Goal: Find specific page/section: Find specific page/section

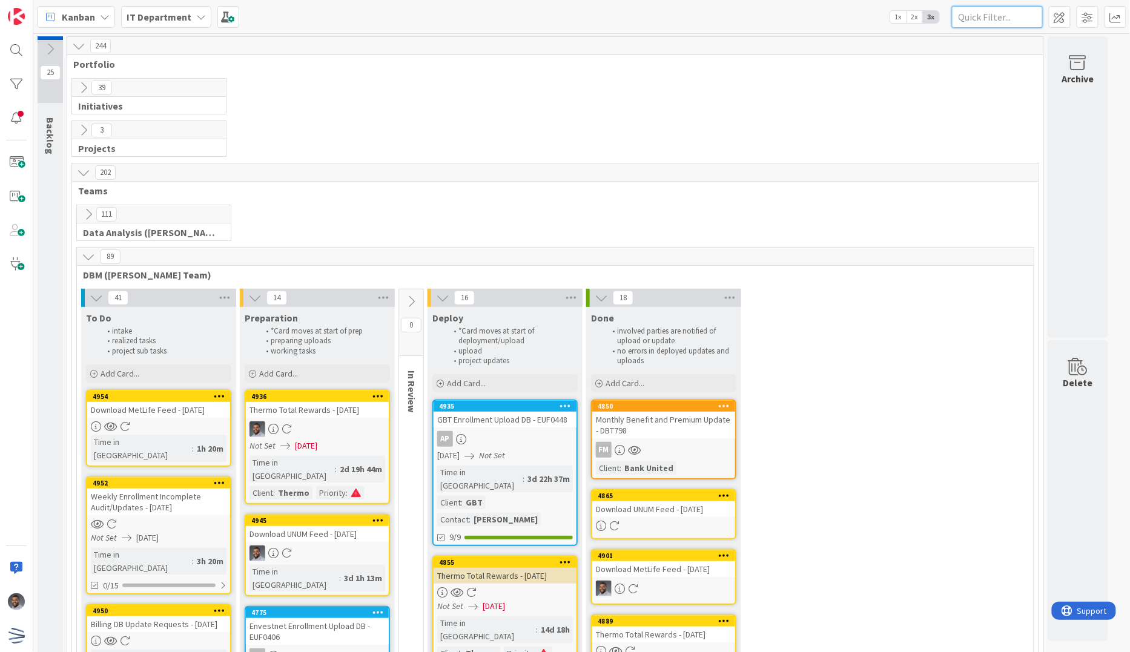
click at [995, 16] on input "text" at bounding box center [997, 17] width 91 height 22
paste input "DBT801"
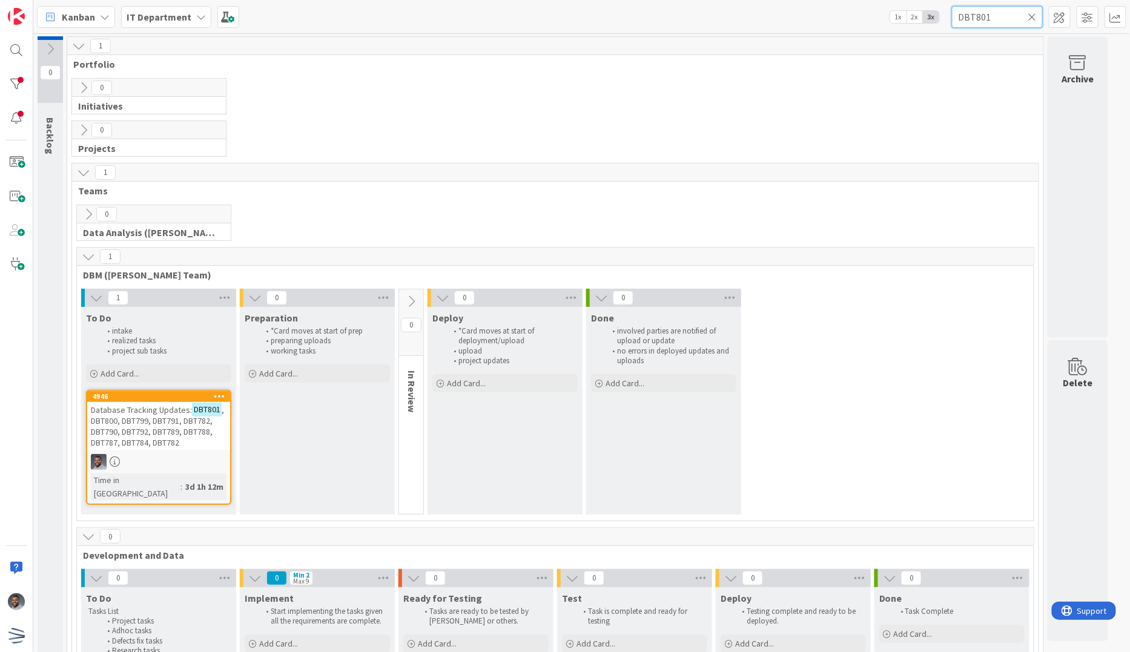
drag, startPoint x: 998, startPoint y: 16, endPoint x: 907, endPoint y: 8, distance: 91.2
click at [907, 8] on div "Kanban IT Department 1x 2x 3x DBT801" at bounding box center [581, 16] width 1096 height 33
paste input "0"
type input "DBT800"
click at [194, 418] on span ", DBT799, DBT791, DBT782, DBT790, DBT792, DBT789, DBT788, DBT787, DBT784, DBT782" at bounding box center [152, 431] width 123 height 33
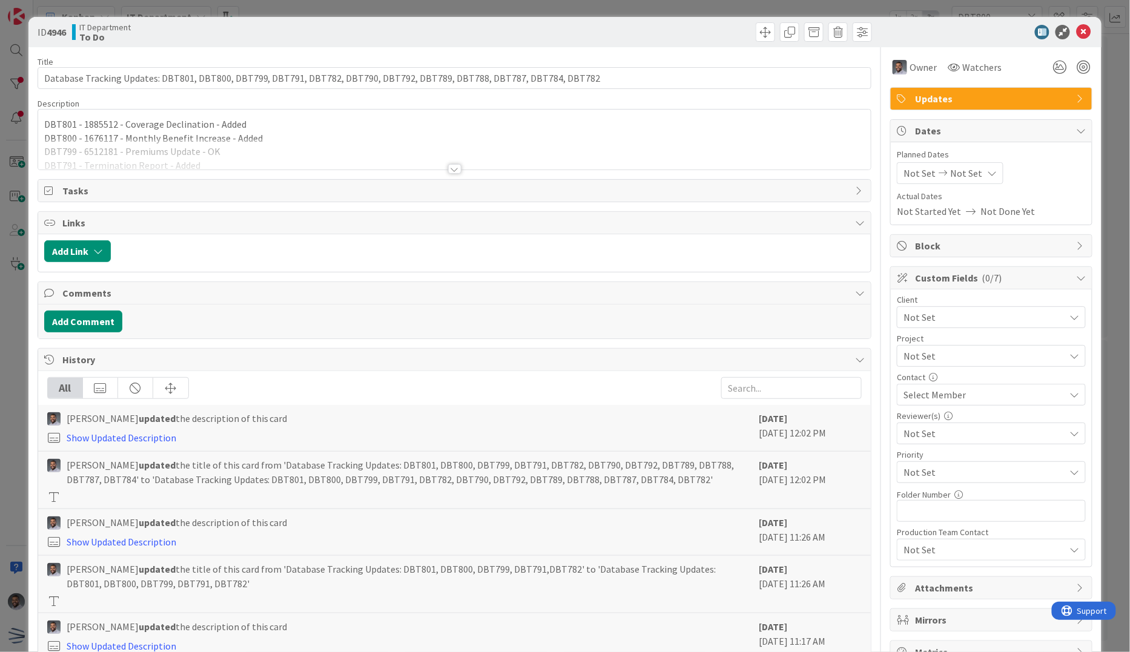
click at [448, 172] on div at bounding box center [454, 169] width 13 height 10
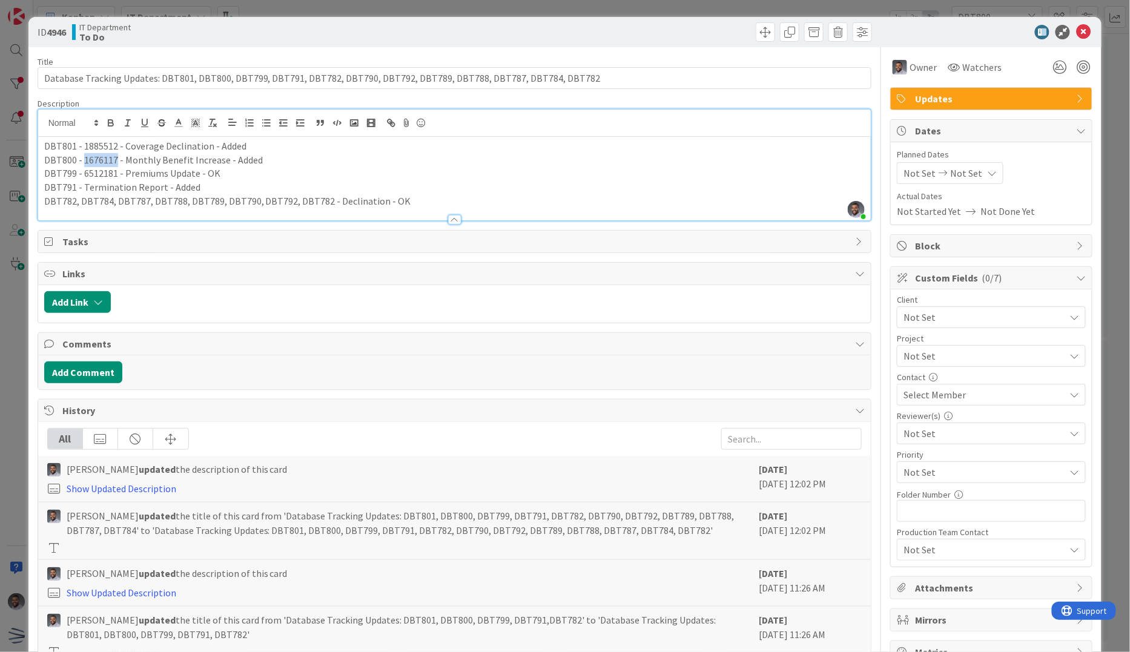
drag, startPoint x: 114, startPoint y: 161, endPoint x: 83, endPoint y: 162, distance: 30.9
click at [83, 162] on p "DBT800 - 1676117 - Monthly Benefit Increase - Added" at bounding box center [454, 160] width 821 height 14
copy p "1676117"
click at [1076, 31] on icon at bounding box center [1083, 32] width 15 height 15
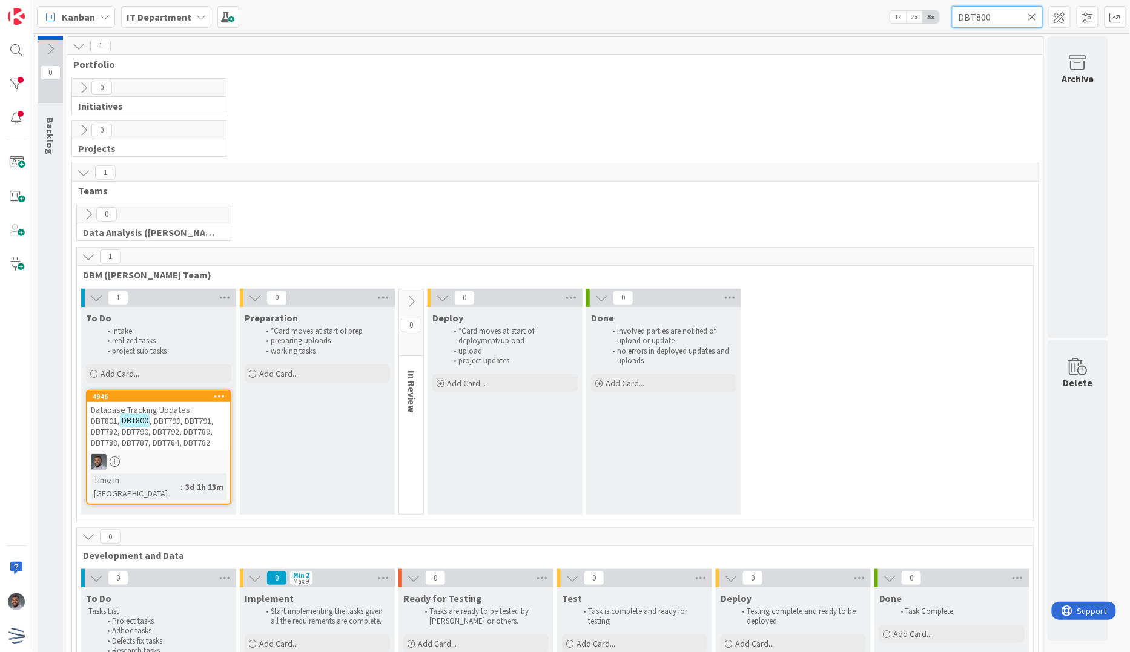
click at [1027, 20] on input "DBT800" at bounding box center [997, 17] width 91 height 22
click at [1032, 16] on icon at bounding box center [1032, 17] width 8 height 11
click at [1004, 15] on input "text" at bounding box center [997, 17] width 91 height 22
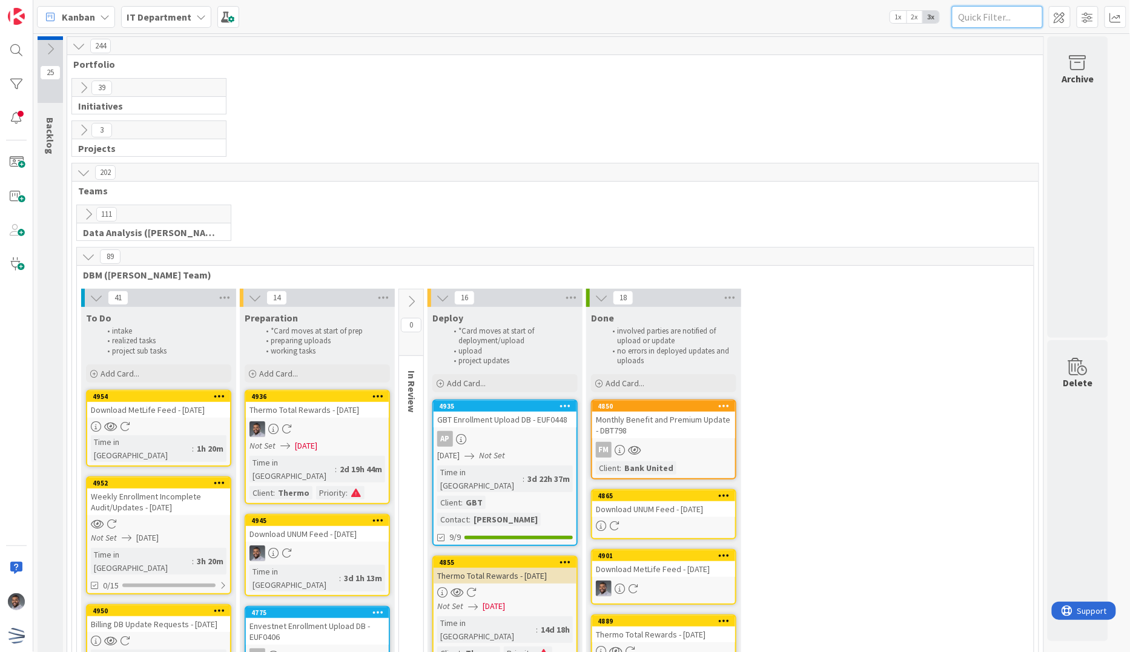
paste input "DBT794"
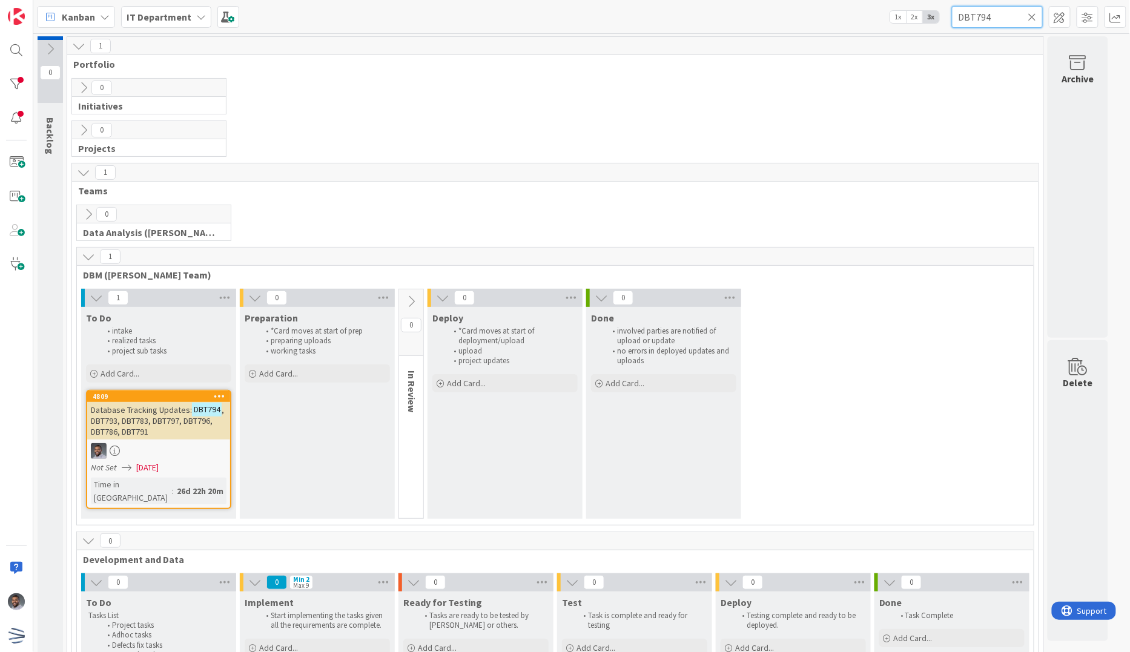
type input "DBT794"
click at [176, 415] on span ", DBT793, DBT783, DBT797, DBT796, DBT786, DBT791" at bounding box center [157, 420] width 133 height 33
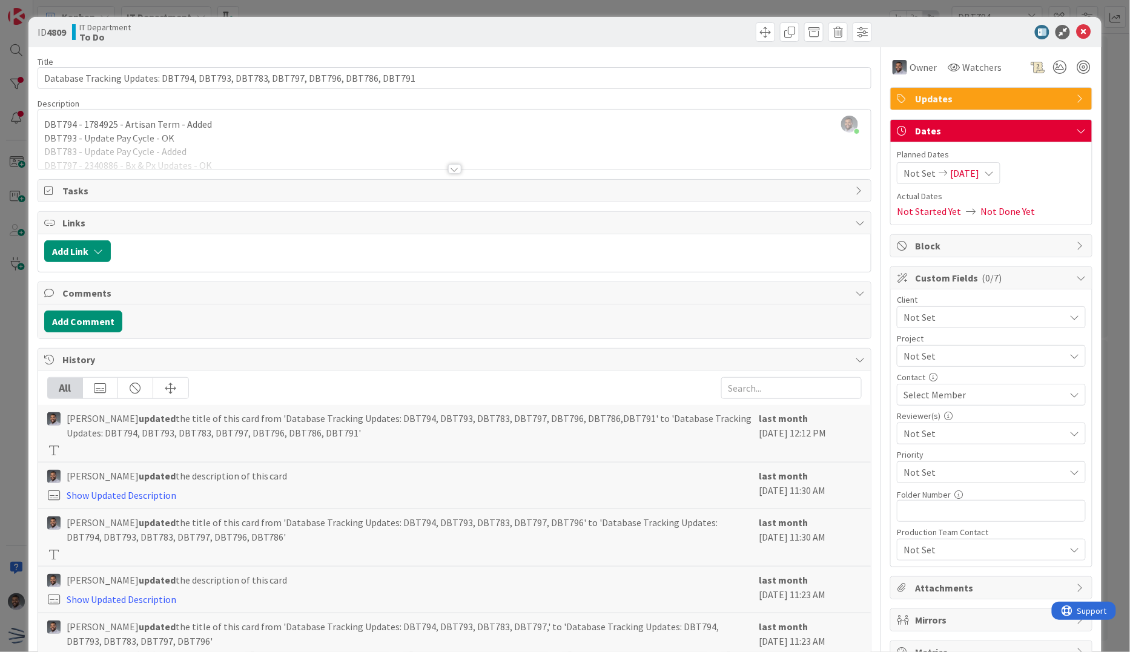
click at [450, 170] on div at bounding box center [454, 169] width 13 height 10
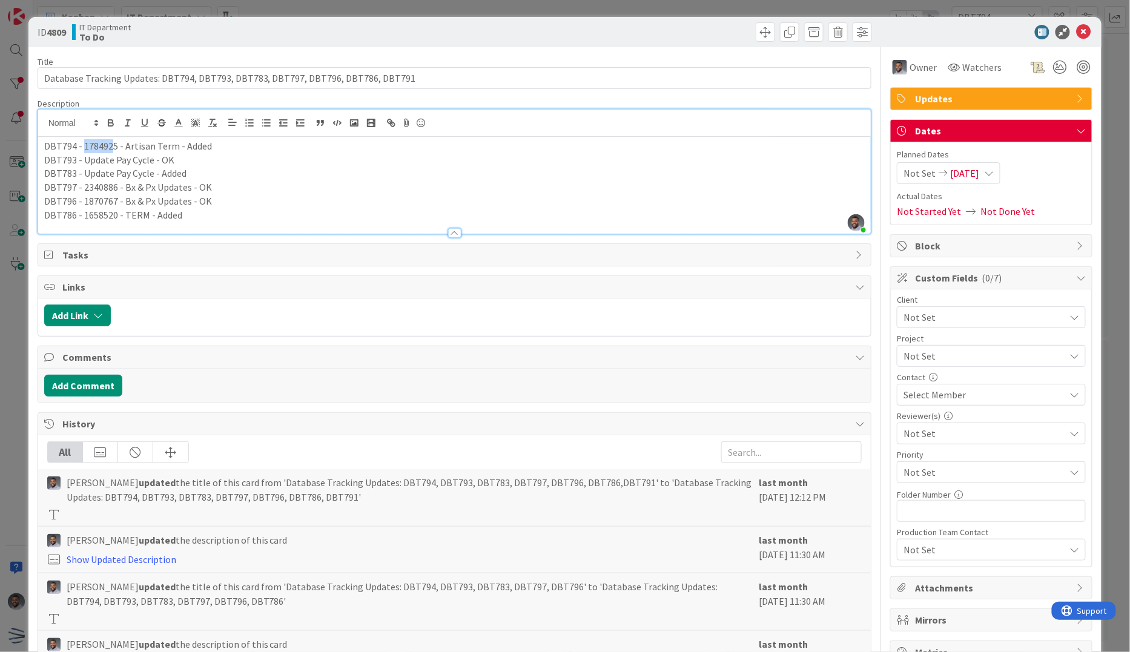
drag, startPoint x: 113, startPoint y: 145, endPoint x: 82, endPoint y: 147, distance: 30.9
click at [82, 147] on p "DBT794 - 1784925 - Artisan Term - Added" at bounding box center [454, 146] width 821 height 14
drag, startPoint x: 112, startPoint y: 146, endPoint x: 90, endPoint y: 149, distance: 22.6
click at [90, 149] on p "DBT794 - 1784925 - Artisan Term - Added" at bounding box center [454, 146] width 821 height 14
drag, startPoint x: 115, startPoint y: 143, endPoint x: 81, endPoint y: 144, distance: 33.9
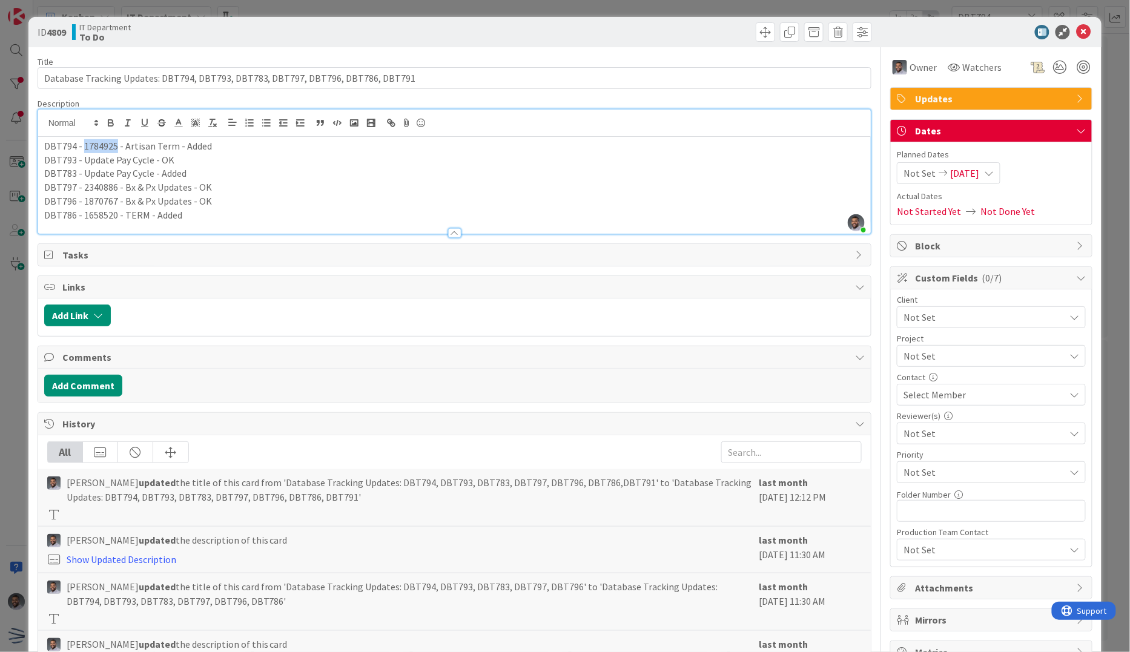
click at [81, 144] on p "DBT794 - 1784925 - Artisan Term - Added" at bounding box center [454, 146] width 821 height 14
copy p "1784925"
click at [232, 214] on p "DBT786 - 1658520 - TERM - Added" at bounding box center [454, 215] width 821 height 14
click at [1076, 28] on icon at bounding box center [1083, 32] width 15 height 15
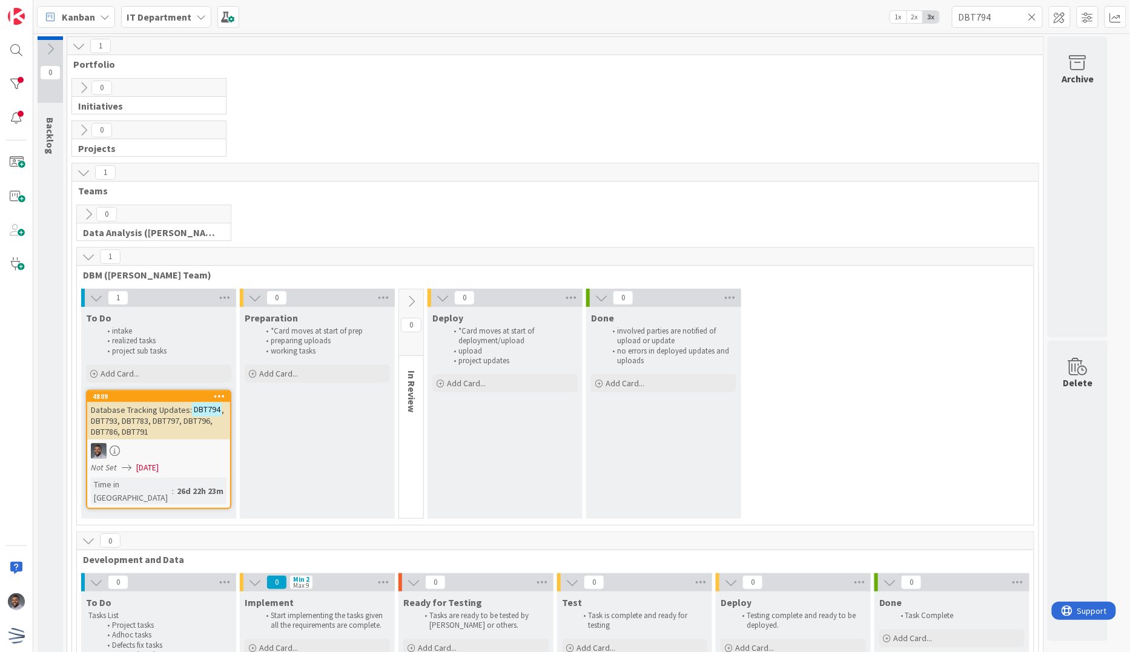
click at [1030, 15] on icon at bounding box center [1032, 17] width 8 height 11
click at [1015, 15] on input "text" at bounding box center [997, 17] width 91 height 22
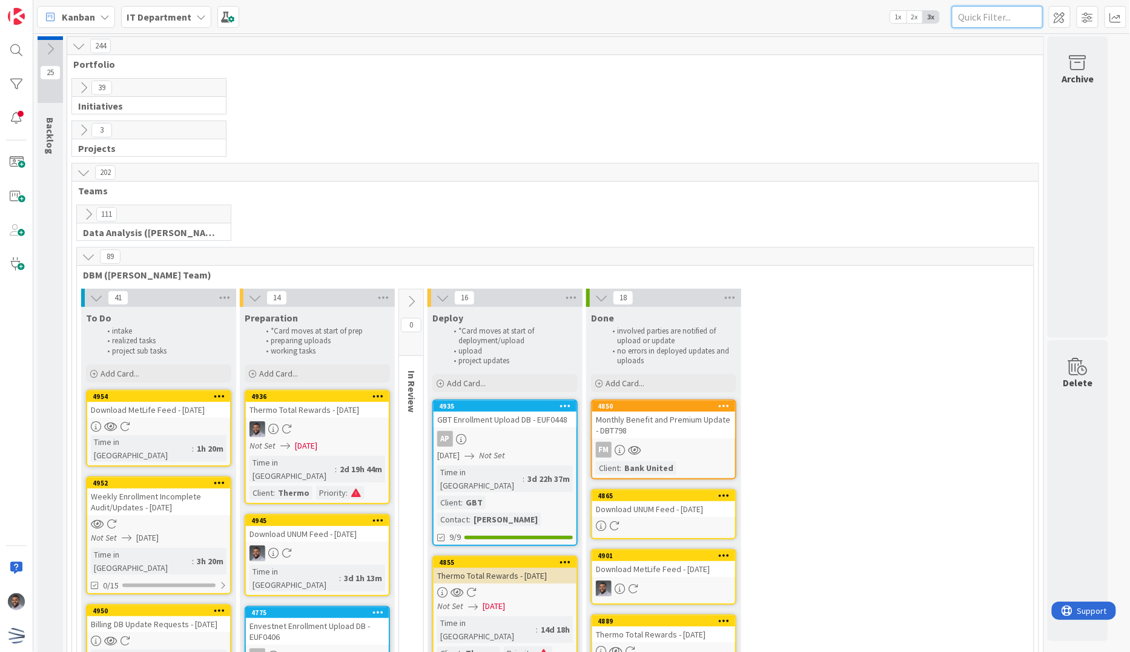
paste input "DBT691"
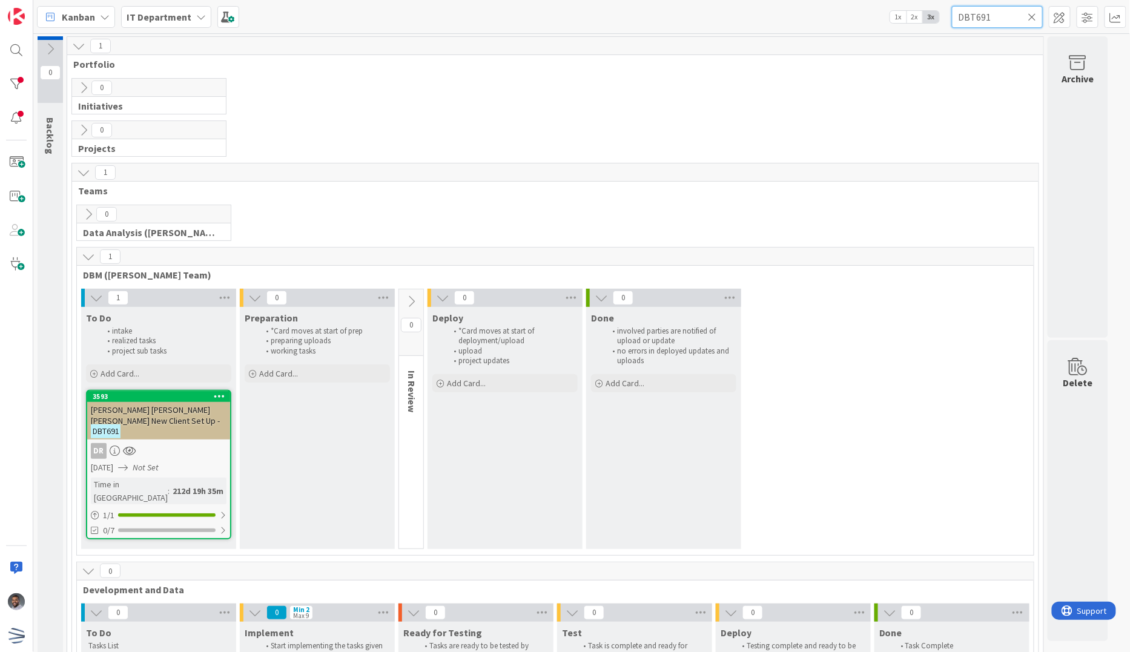
type input "DBT691"
click at [1034, 15] on icon at bounding box center [1032, 17] width 8 height 11
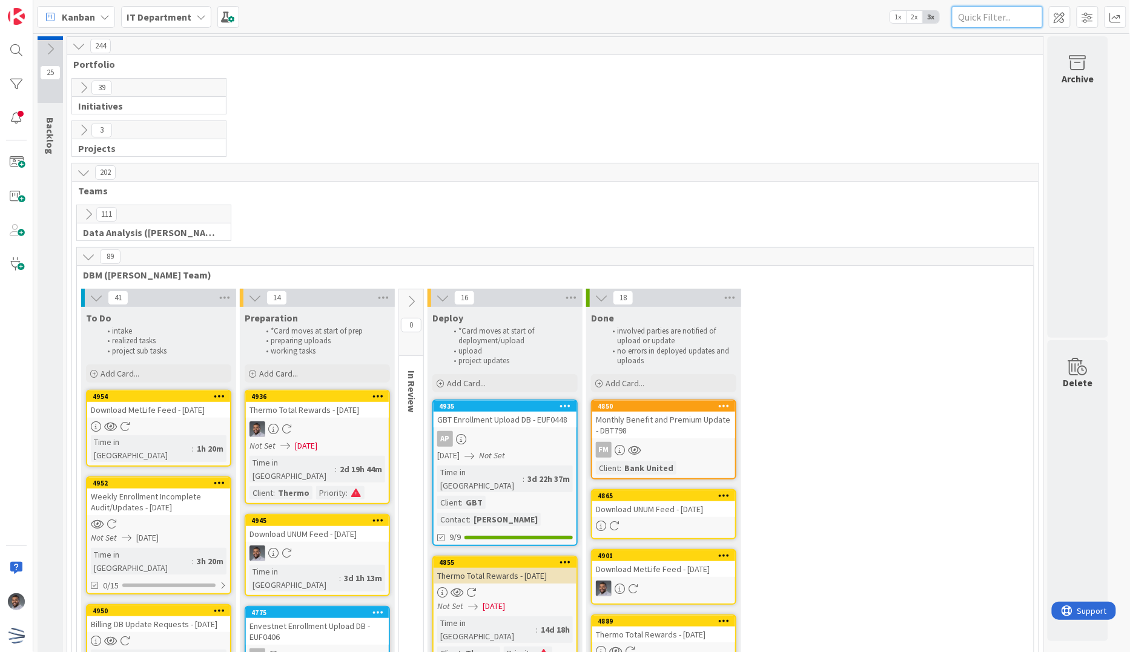
click at [993, 21] on input "text" at bounding box center [997, 17] width 91 height 22
paste input "DBT732"
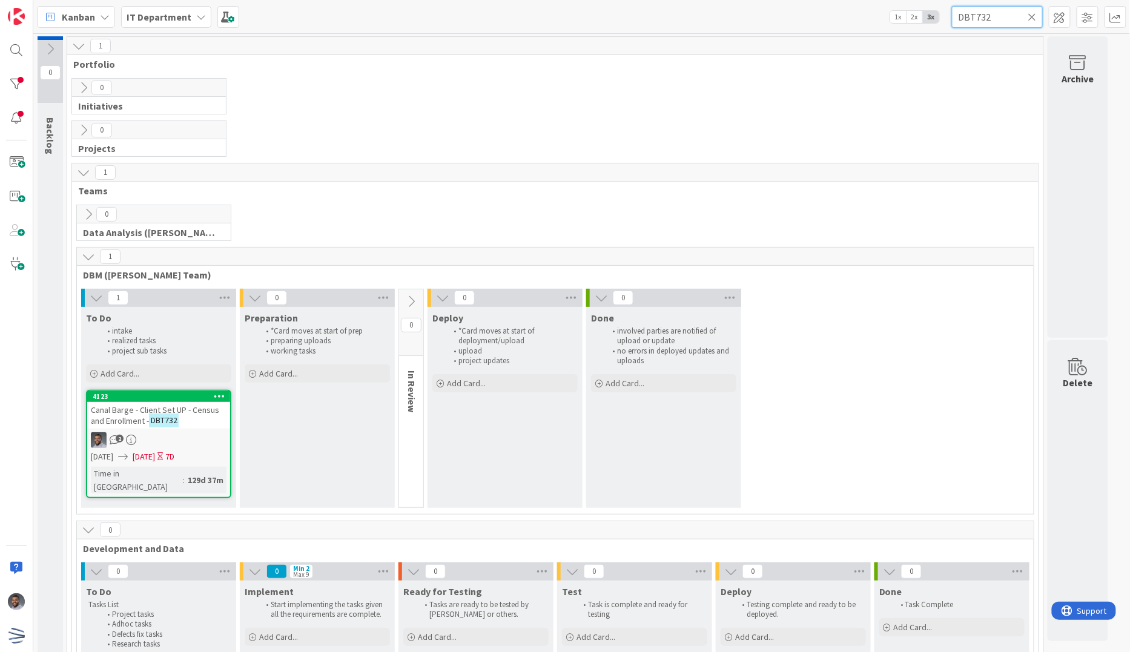
type input "DBT732"
click at [1032, 20] on icon at bounding box center [1032, 17] width 8 height 11
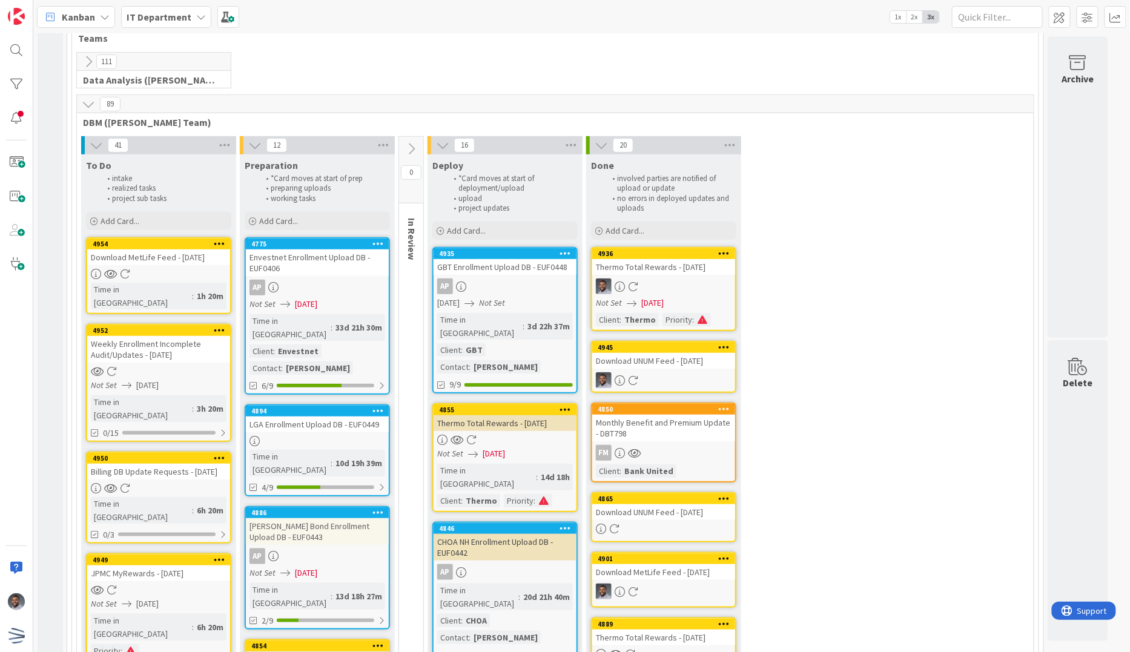
scroll to position [150, 0]
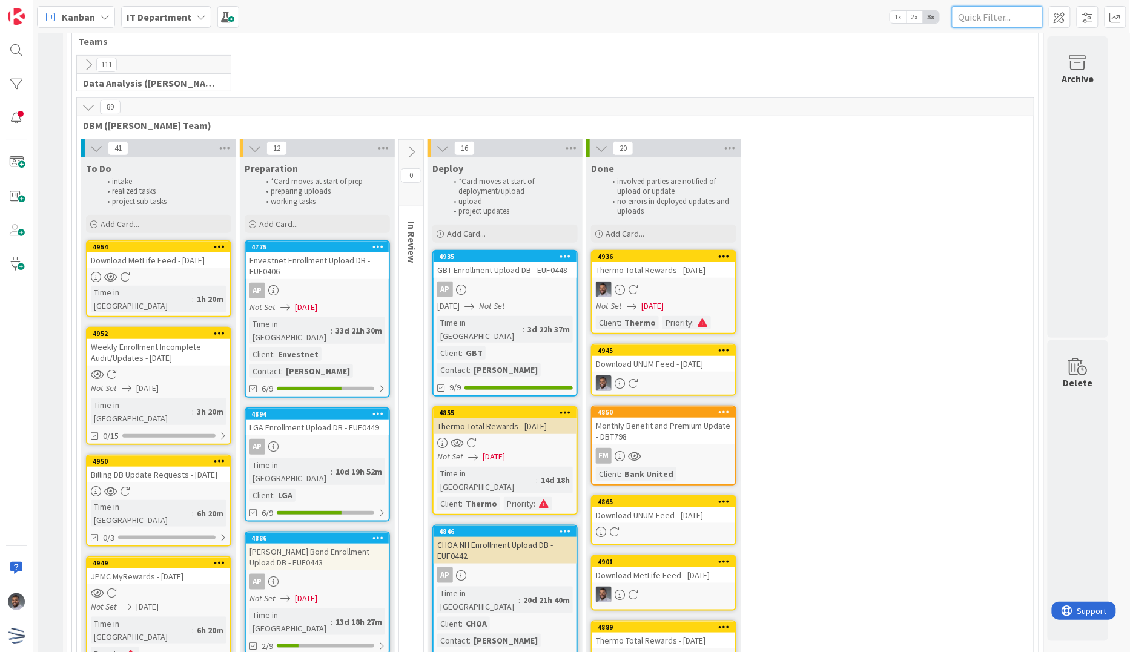
click at [977, 18] on input "text" at bounding box center [997, 17] width 91 height 22
paste input "DBT706"
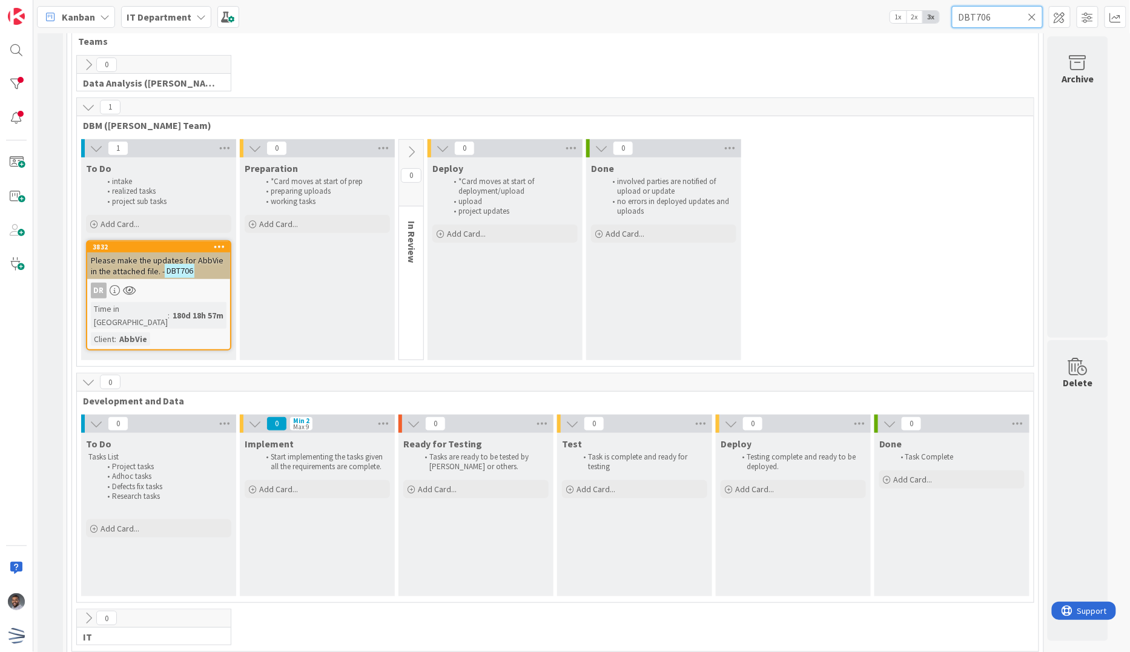
scroll to position [148, 0]
type input "DBT706"
click at [433, 44] on span "Teams" at bounding box center [550, 43] width 945 height 12
